Goal: Task Accomplishment & Management: Use online tool/utility

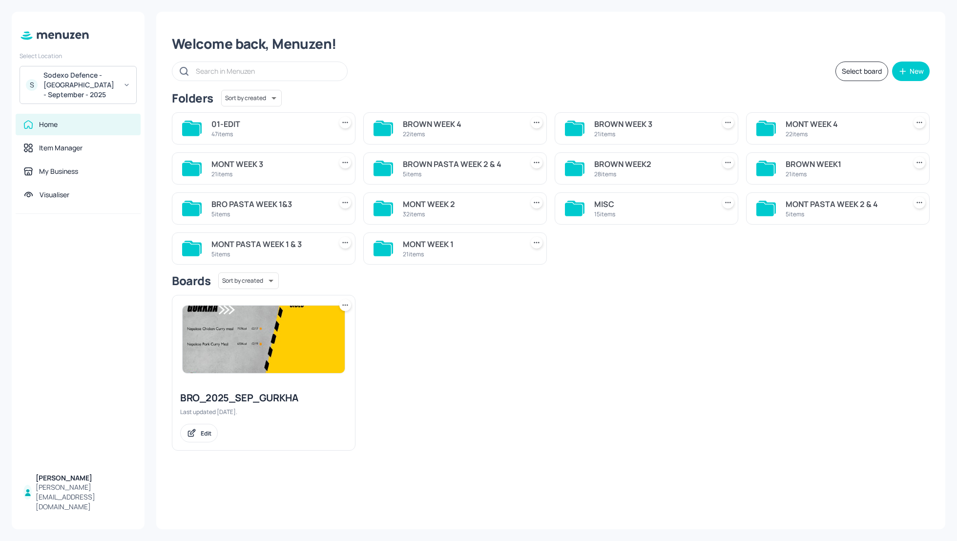
click at [74, 89] on div "Sodexo Defence - [GEOGRAPHIC_DATA] - September - 2025" at bounding box center [80, 84] width 74 height 29
click at [380, 52] on div at bounding box center [478, 270] width 957 height 541
click at [119, 79] on div "S Sodexo Defence - Colchester - September - 2025" at bounding box center [78, 85] width 117 height 38
click at [86, 162] on div "Sodexo Defence - PAC - September 2025" at bounding box center [85, 161] width 83 height 6
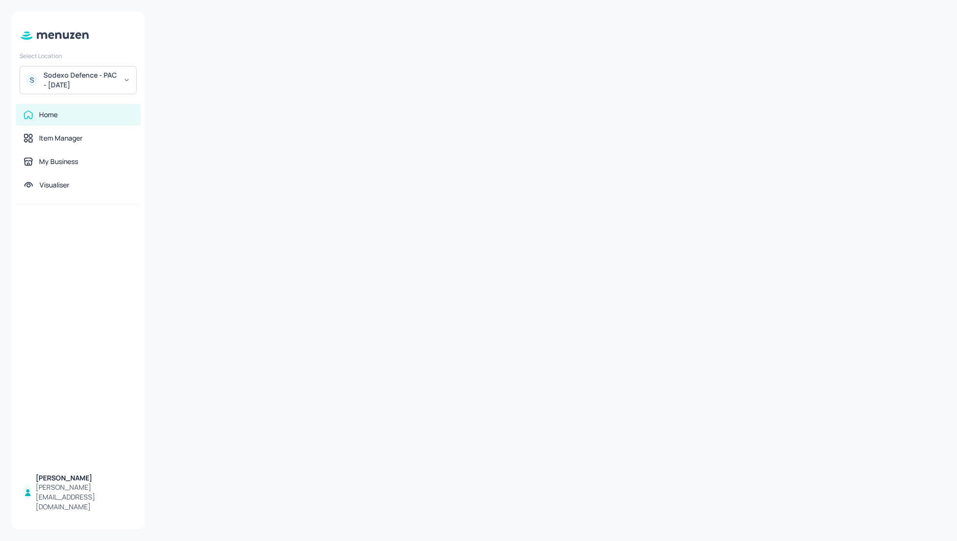
click at [78, 81] on div "Sodexo Defence - PAC - [DATE]" at bounding box center [80, 80] width 74 height 20
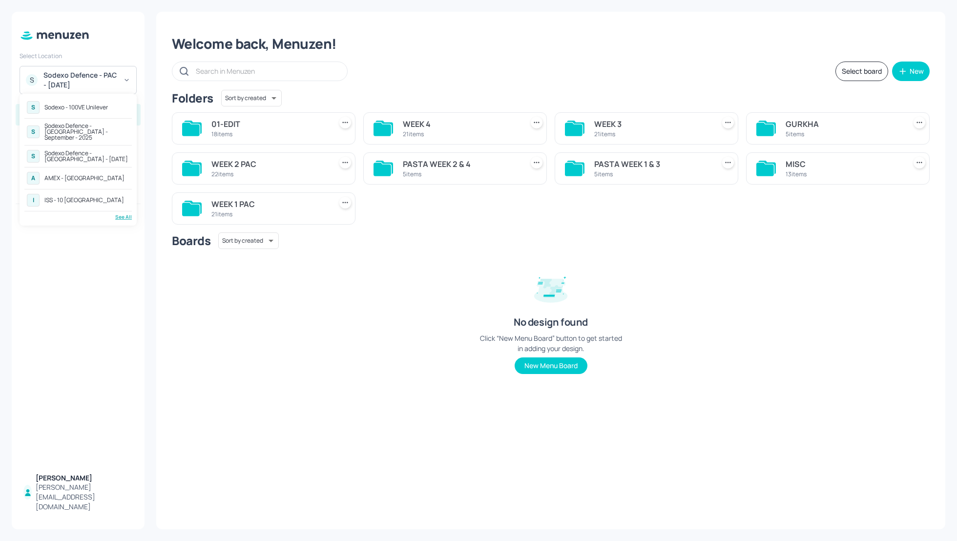
click at [77, 151] on div "Sodexo Defence - [GEOGRAPHIC_DATA] - [DATE]" at bounding box center [86, 156] width 85 height 12
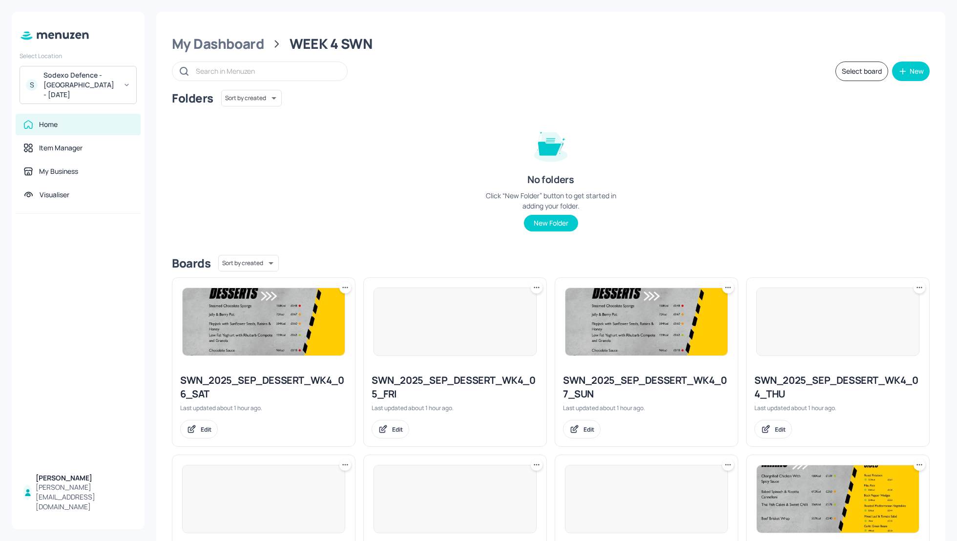
click at [417, 145] on div "Folders Sort by created id ​ No folders Click “New Folder” button to get starte…" at bounding box center [551, 168] width 758 height 157
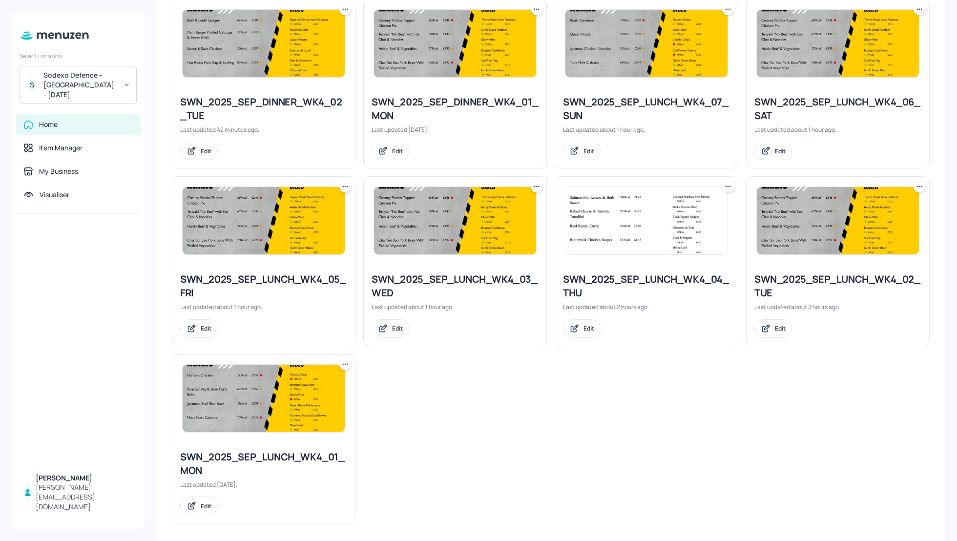
scroll to position [813, 0]
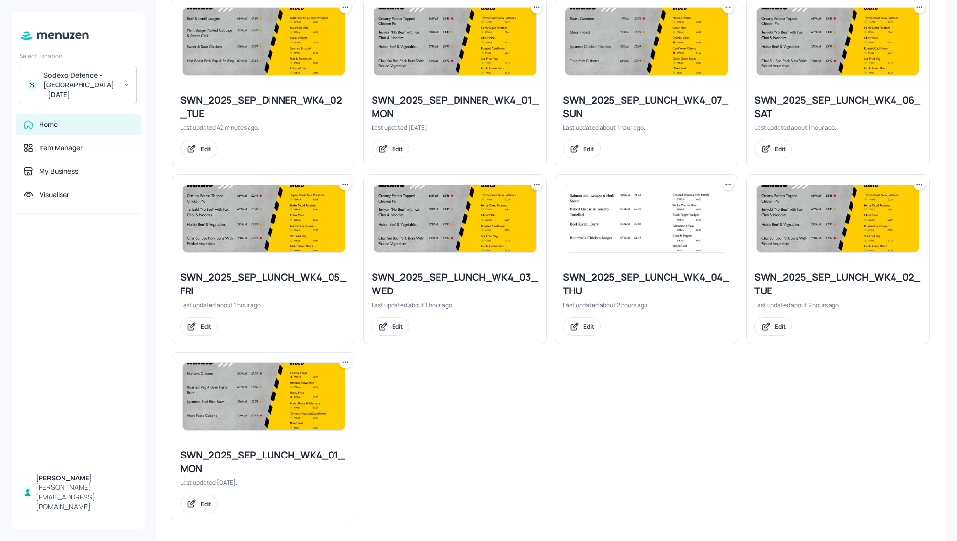
click at [791, 276] on div "SWN_2025_SEP_LUNCH_WK4_02_TUE" at bounding box center [838, 284] width 167 height 27
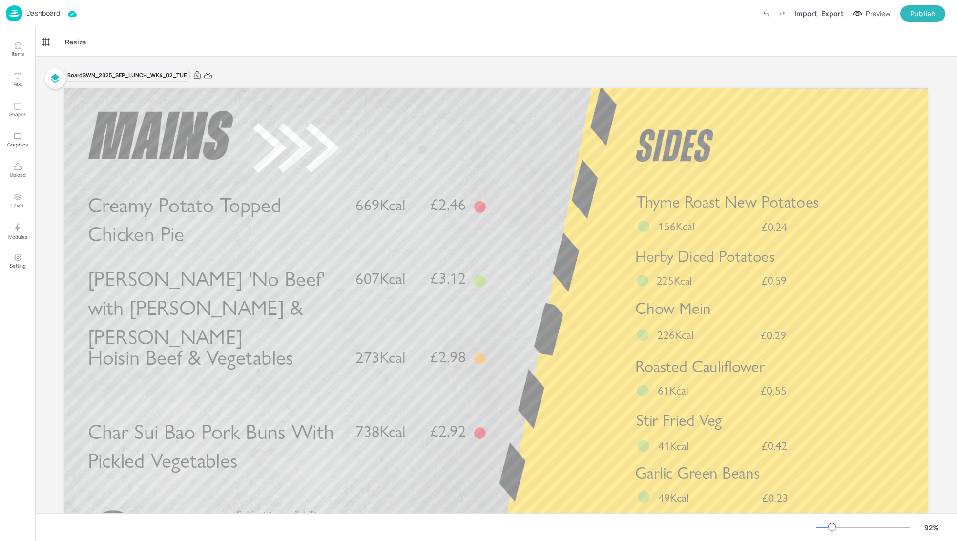
click at [43, 11] on p "Dashboard" at bounding box center [43, 13] width 34 height 7
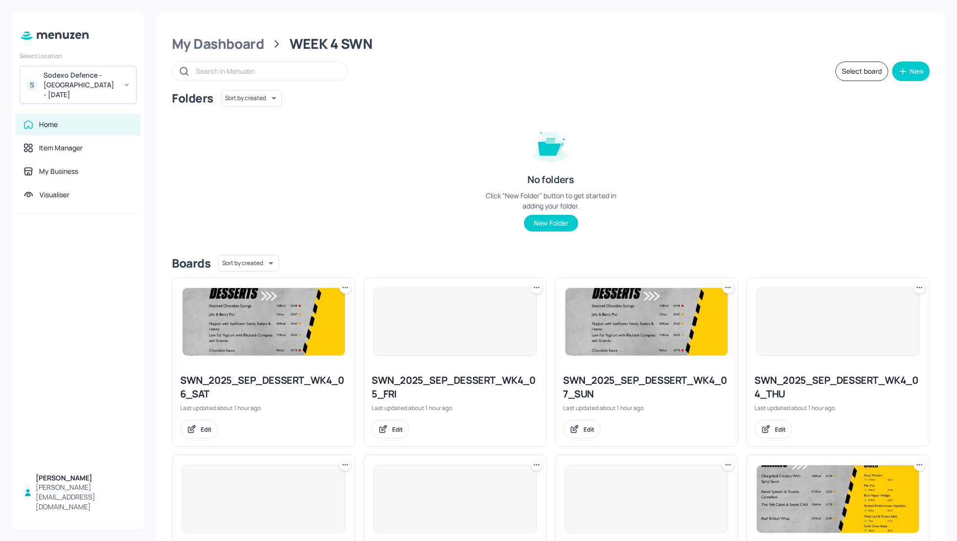
click at [558, 100] on div "Folders Sort by created id ​" at bounding box center [551, 98] width 758 height 17
click at [713, 118] on div "Folders Sort by created id ​ No folders Click “New Folder” button to get starte…" at bounding box center [551, 168] width 758 height 157
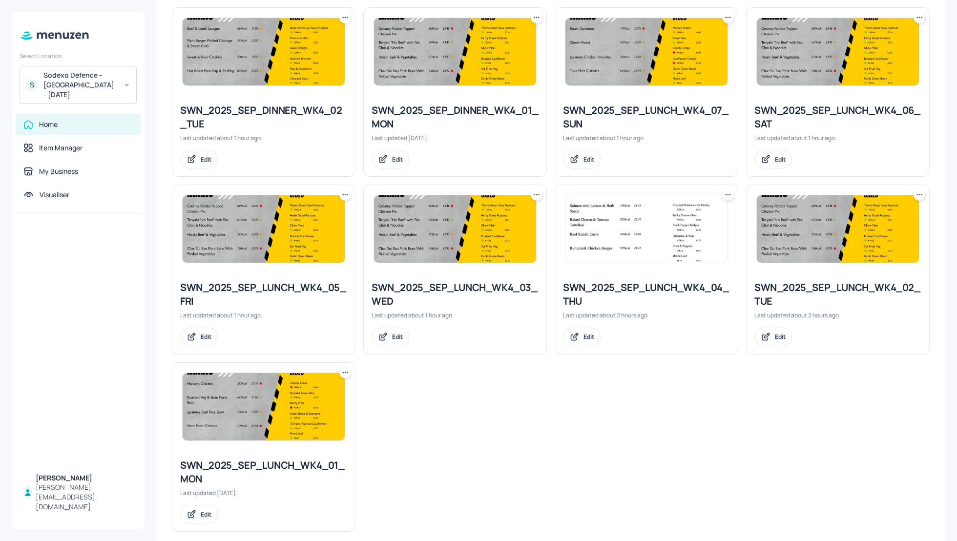
scroll to position [813, 0]
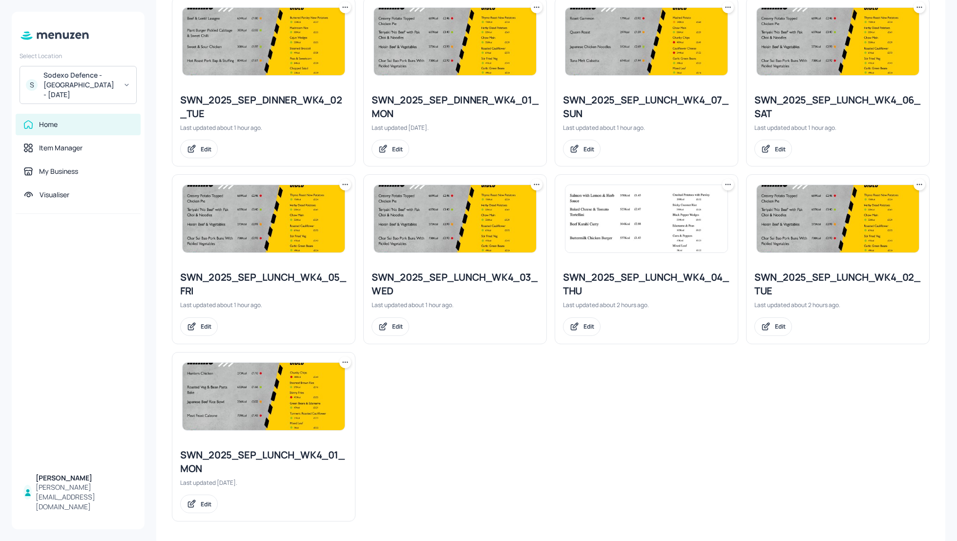
click at [626, 271] on div "SWN_2025_SEP_LUNCH_WK4_04_THU" at bounding box center [646, 284] width 167 height 27
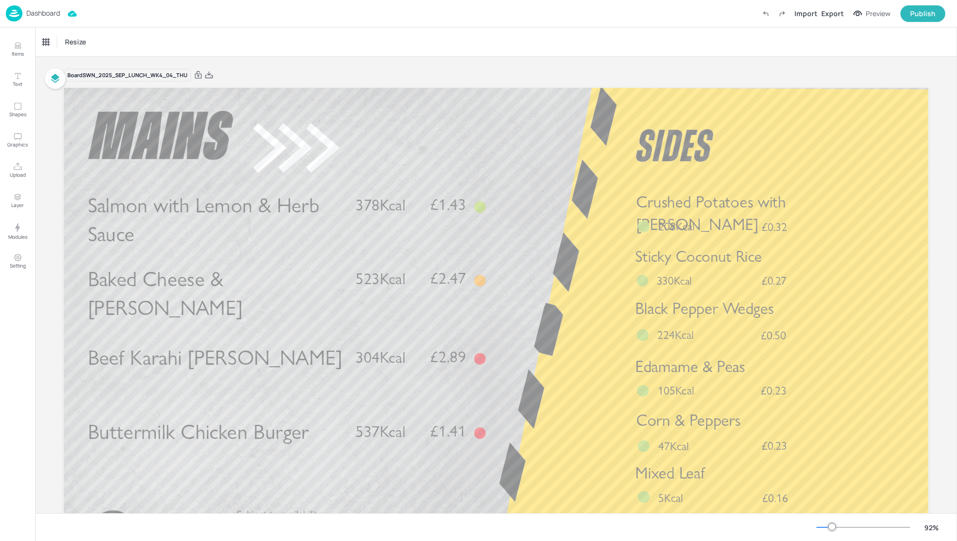
click at [46, 11] on p "Dashboard" at bounding box center [43, 13] width 34 height 7
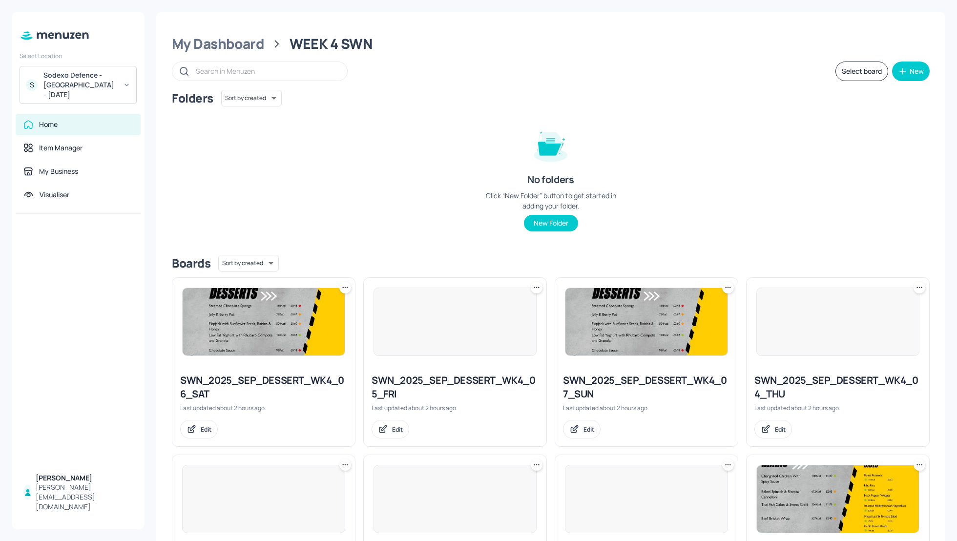
click at [94, 86] on div "Sodexo Defence - Swinton - September 2025" at bounding box center [80, 84] width 74 height 29
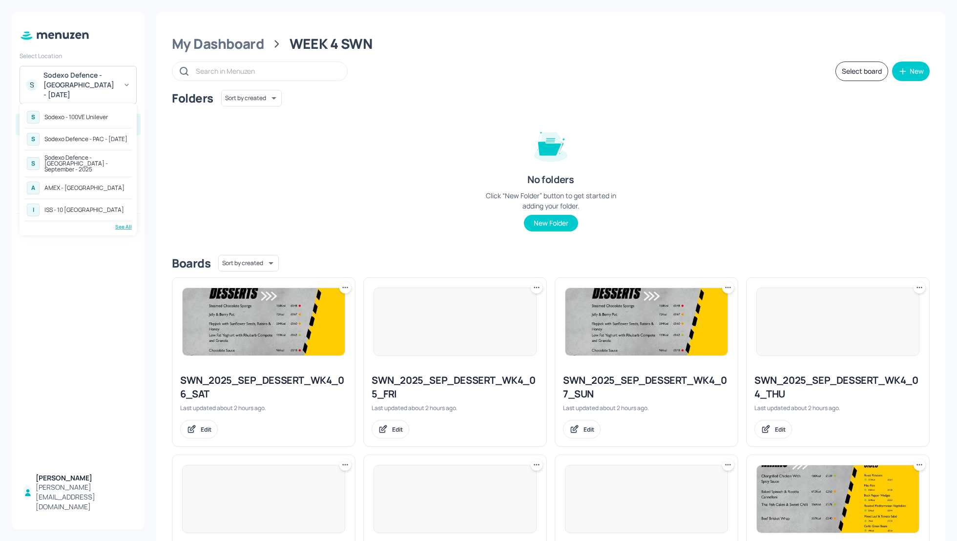
click at [78, 160] on div "Sodexo Defence - Colchester - September - 2025" at bounding box center [86, 164] width 85 height 18
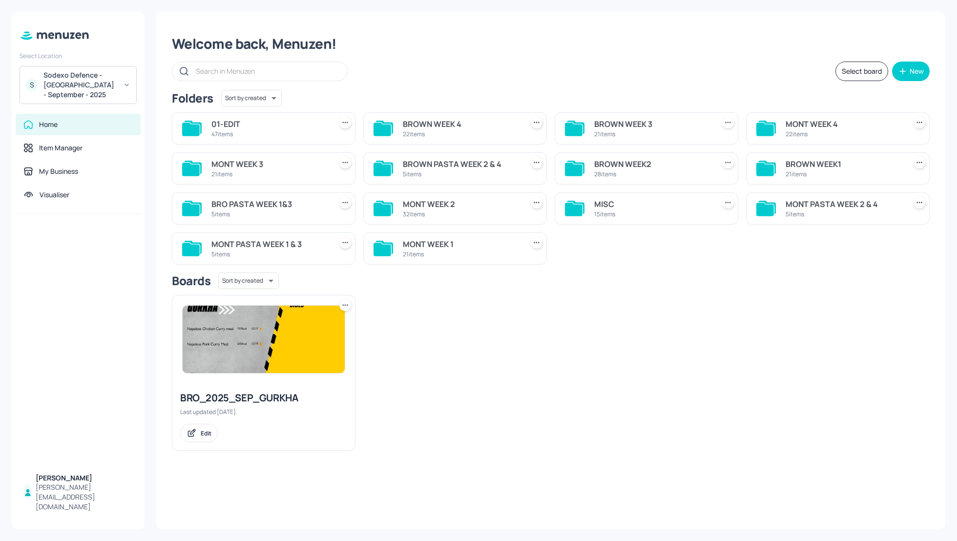
click at [799, 121] on div "MONT WEEK 4" at bounding box center [844, 124] width 116 height 12
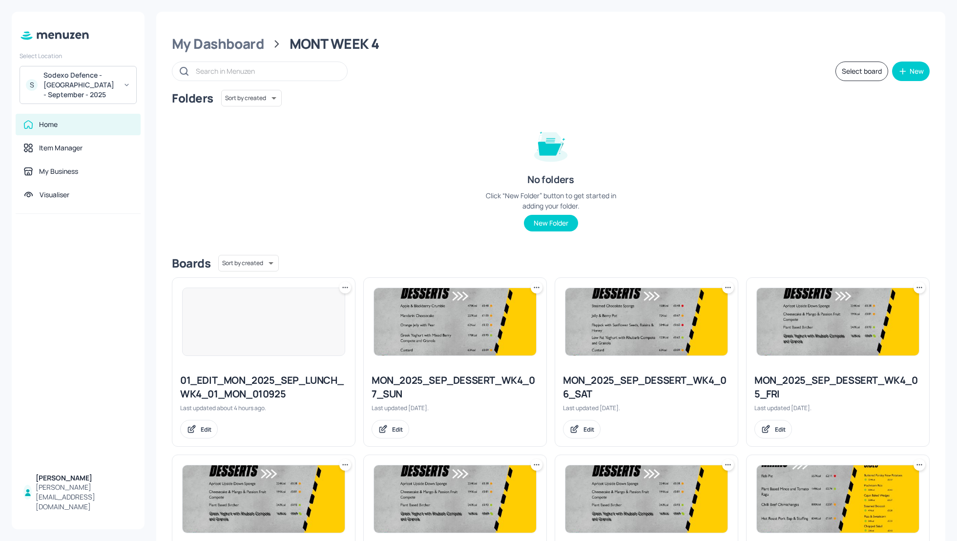
click at [774, 149] on div "Folders Sort by created id ​ No folders Click “New Folder” button to get starte…" at bounding box center [551, 168] width 758 height 157
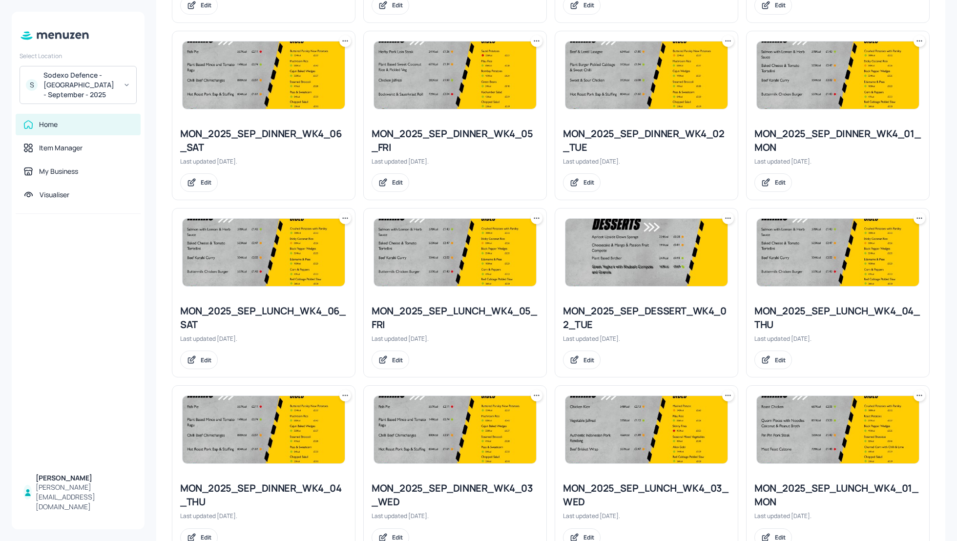
scroll to position [599, 0]
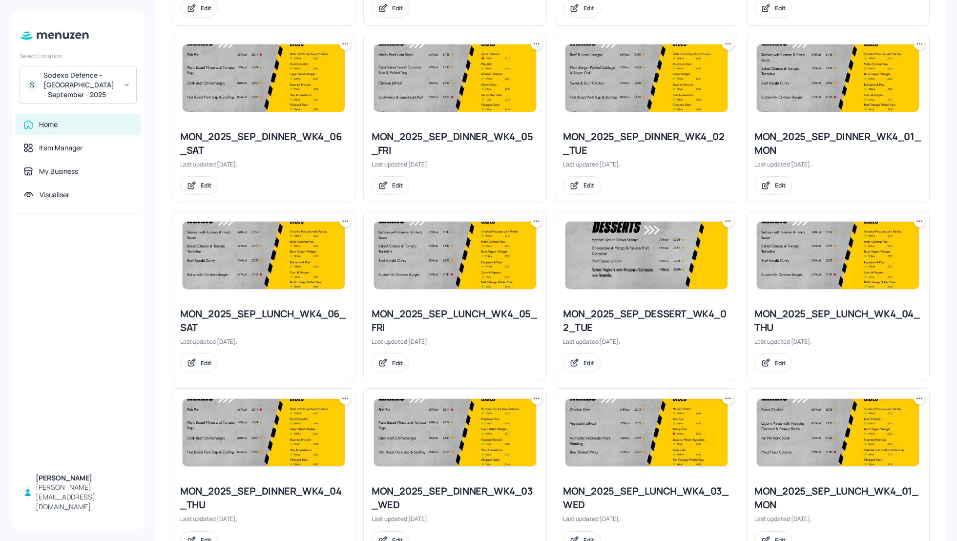
click at [919, 43] on icon at bounding box center [919, 43] width 1 height 1
click at [866, 77] on p "Duplicate" at bounding box center [868, 78] width 26 height 9
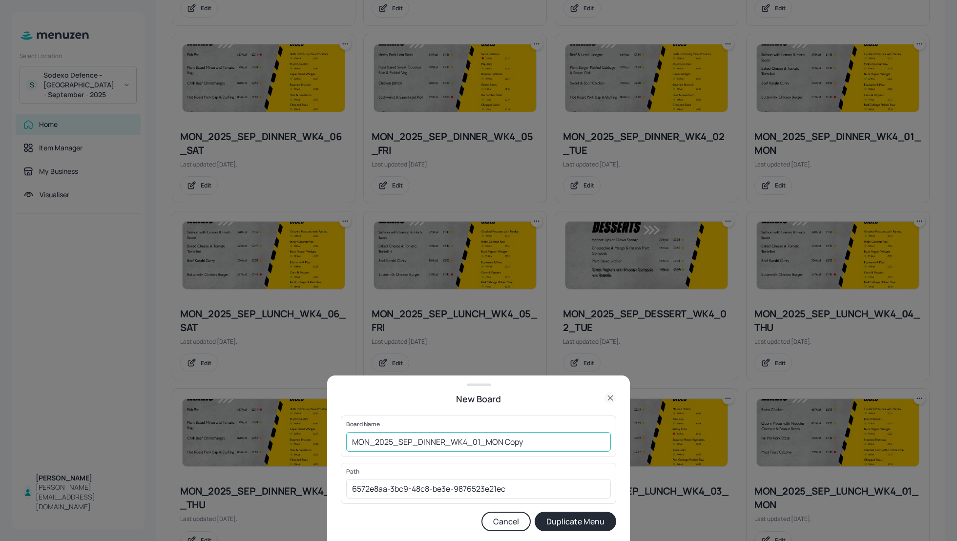
click at [349, 440] on input "MON_2025_SEP_DINNER_WK4_01_MON Copy" at bounding box center [478, 442] width 265 height 20
click at [566, 447] on input "01_EDIT_MON_2025_SEP_DINNER_WK4_01_MON Cop" at bounding box center [478, 442] width 265 height 20
type input "01_EDIT_MON_2025_SEP_DINNER_WK4_01_MON_010925"
click at [583, 519] on button "Duplicate Menu" at bounding box center [576, 522] width 82 height 20
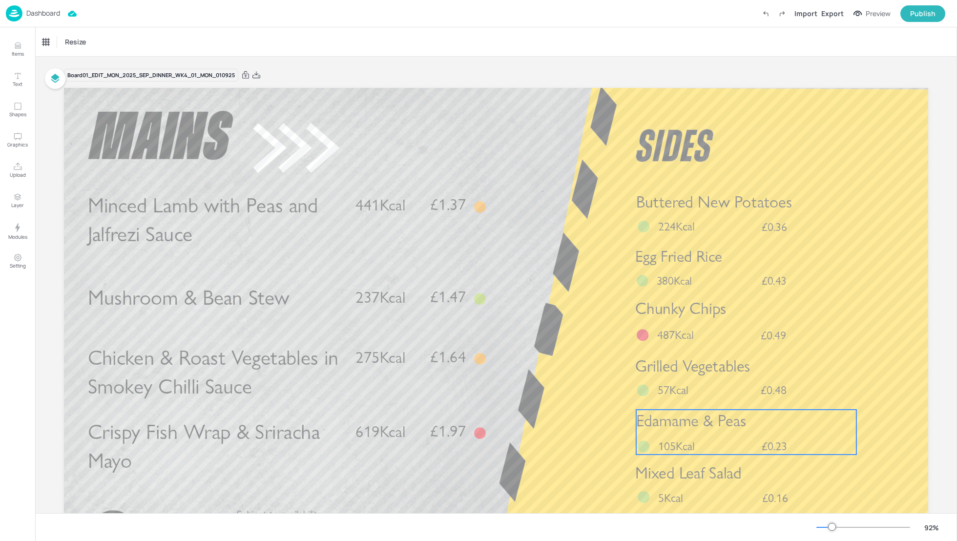
click at [760, 439] on div "Edamame & Peas £0.23 105Kcal" at bounding box center [747, 432] width 220 height 45
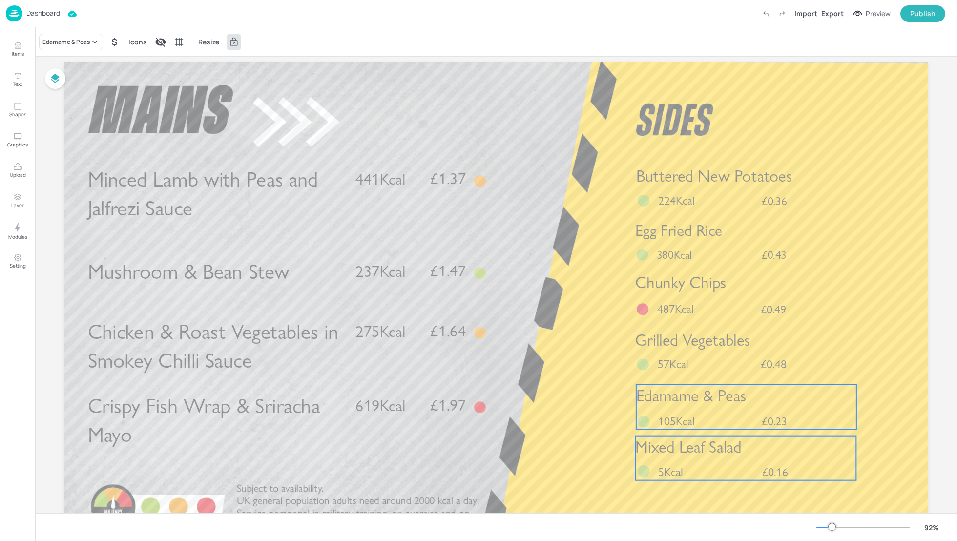
scroll to position [52, 0]
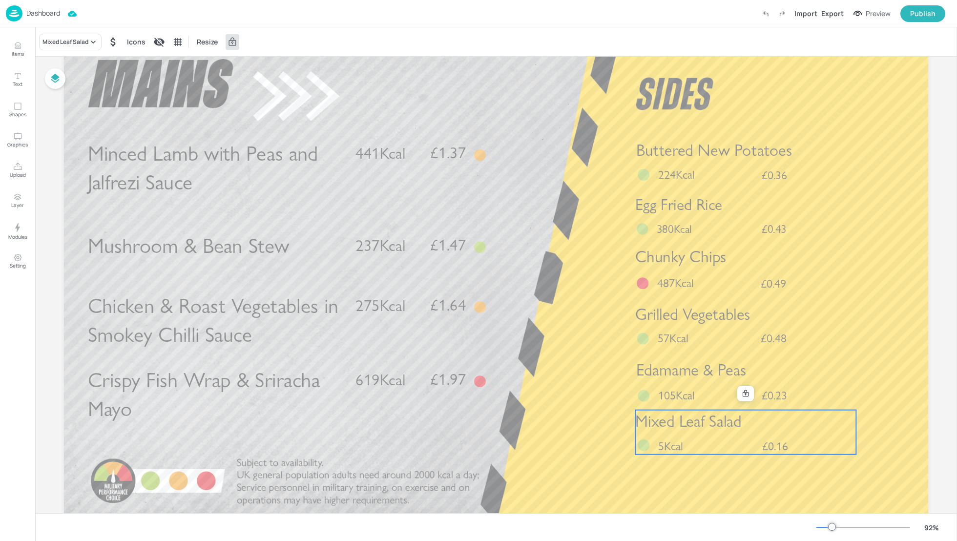
click at [726, 431] on span "Mixed Leaf Salad" at bounding box center [689, 421] width 106 height 20
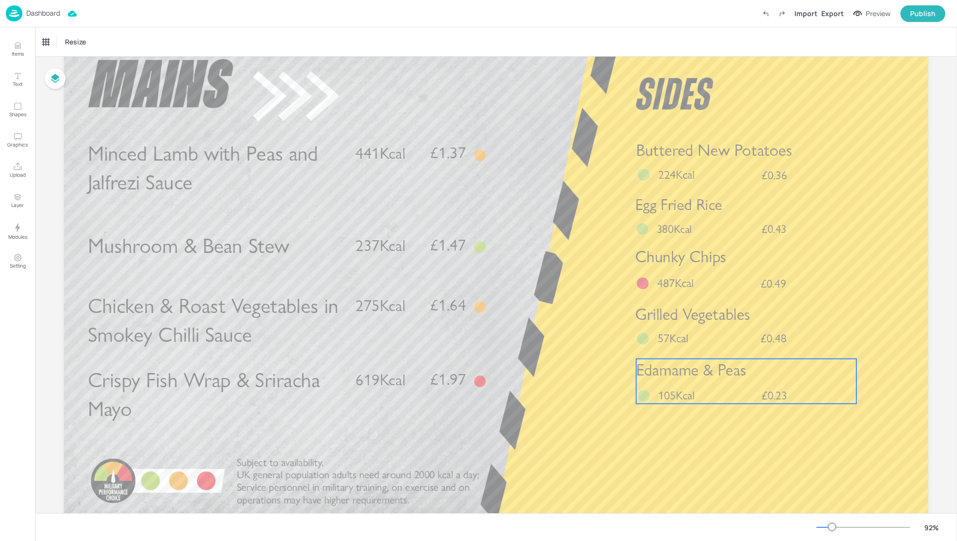
click at [719, 394] on div "Edamame & Peas £0.23 105Kcal" at bounding box center [747, 381] width 220 height 45
click at [61, 44] on div "Edamame & Peas" at bounding box center [65, 42] width 47 height 9
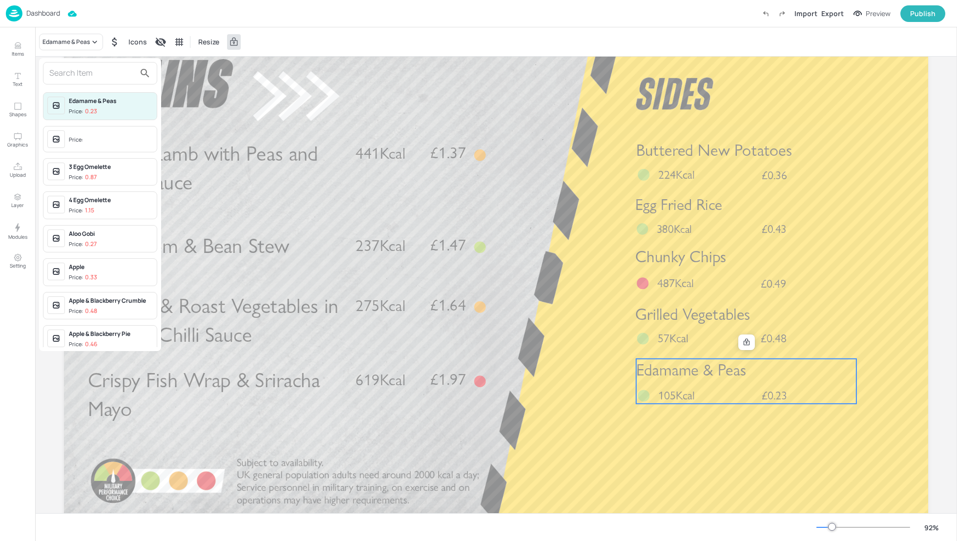
click at [61, 80] on input "text" at bounding box center [92, 73] width 86 height 16
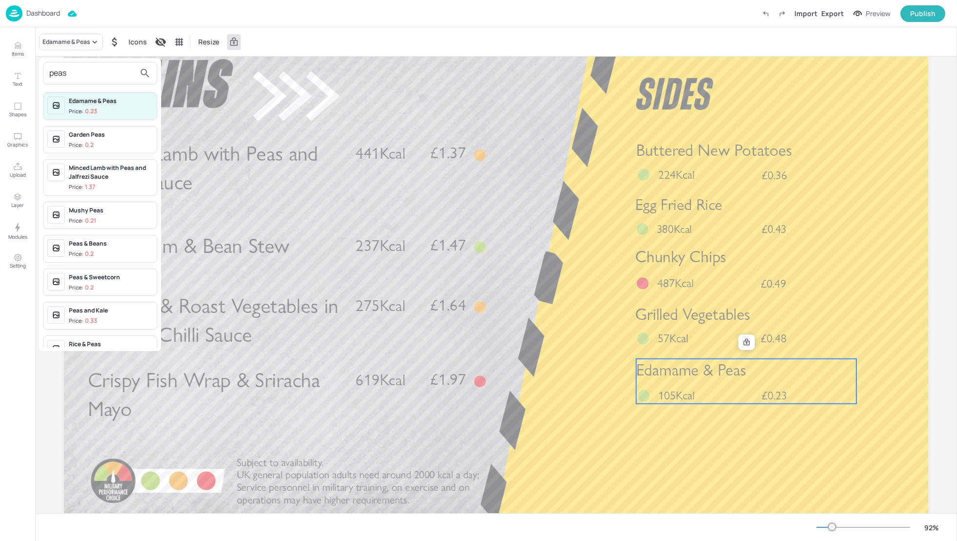
type input "peas"
click at [87, 142] on p "0.2" at bounding box center [89, 145] width 9 height 7
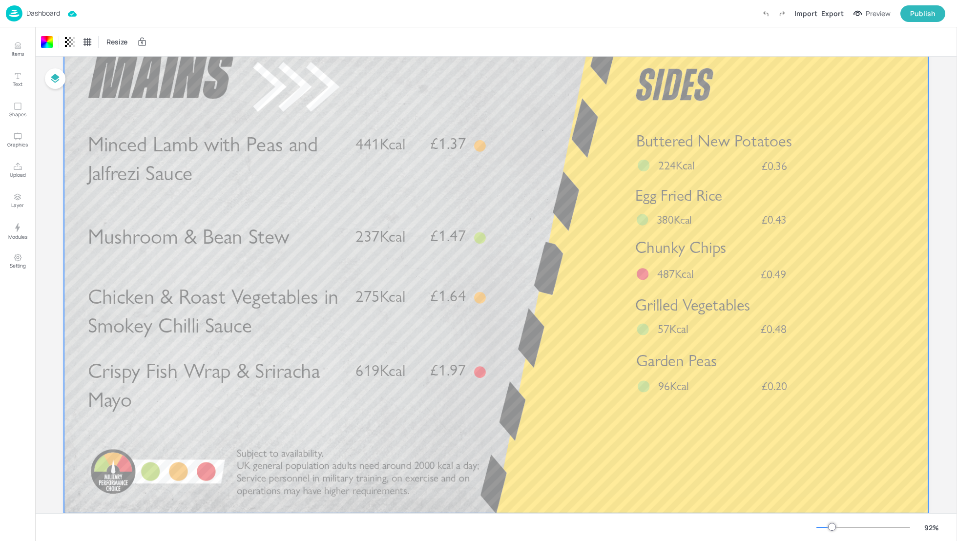
scroll to position [59, 0]
click at [947, 150] on div "Board 01_EDIT_MON_2025_SEP_DINNER_WK4_01_MON_010925 Minced Lamb with Peas and J…" at bounding box center [496, 269] width 919 height 542
click at [827, 9] on div "Export" at bounding box center [833, 13] width 22 height 10
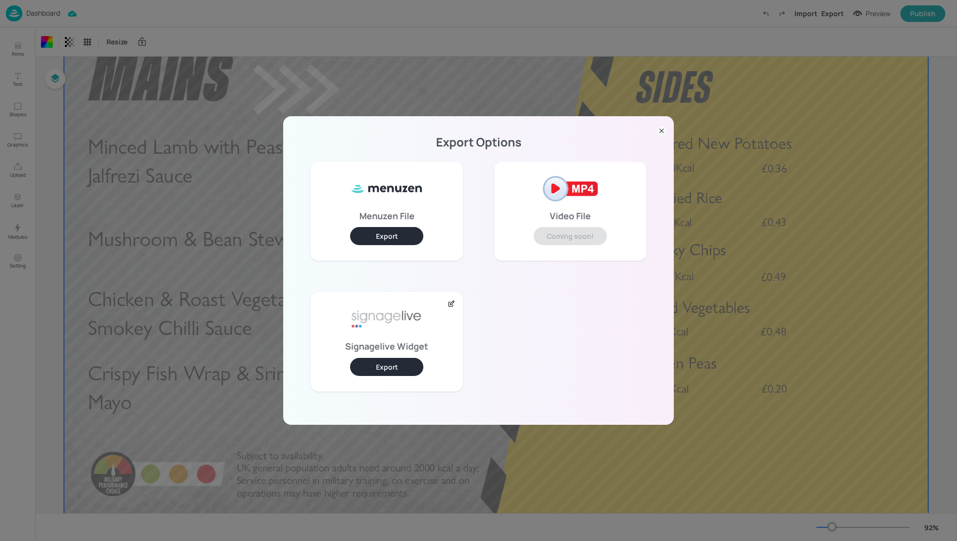
click at [391, 357] on div "Signagelive Widget Export" at bounding box center [387, 341] width 152 height 99
click at [392, 362] on button "Export" at bounding box center [386, 367] width 73 height 18
